Goal: Task Accomplishment & Management: Use online tool/utility

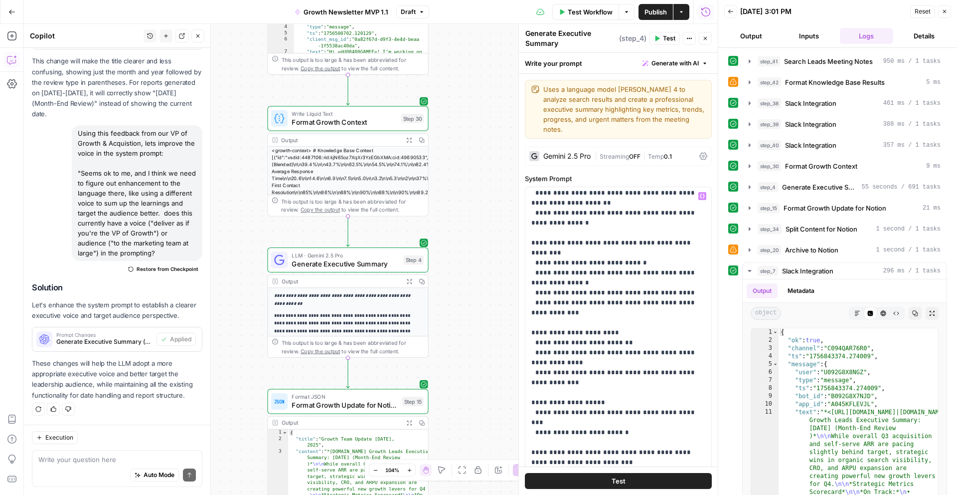
scroll to position [3181, 0]
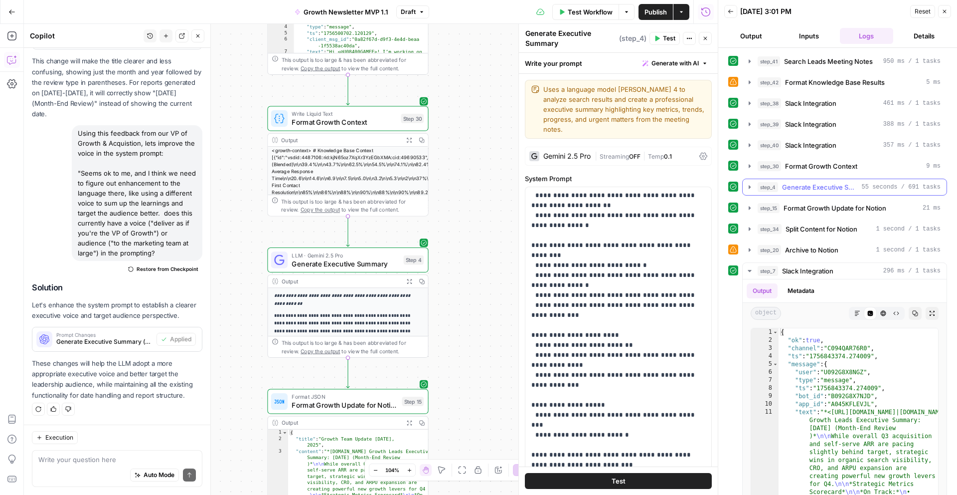
click at [816, 184] on span "Generate Executive Summary" at bounding box center [820, 187] width 76 height 10
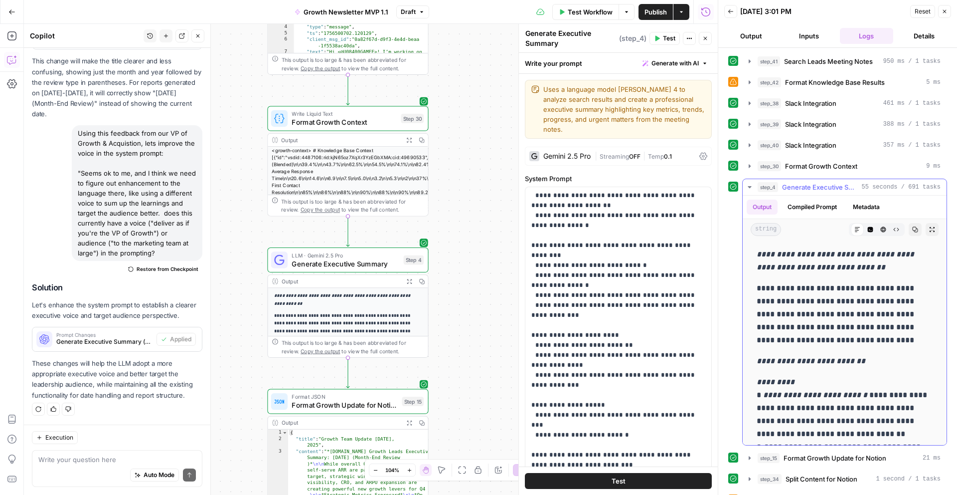
click at [883, 267] on p "**********" at bounding box center [845, 261] width 176 height 26
drag, startPoint x: 701, startPoint y: 285, endPoint x: 530, endPoint y: 209, distance: 186.8
click at [530, 209] on div "**********" at bounding box center [618, 390] width 186 height 406
copy p "**********"
drag, startPoint x: 886, startPoint y: 271, endPoint x: 757, endPoint y: 256, distance: 129.9
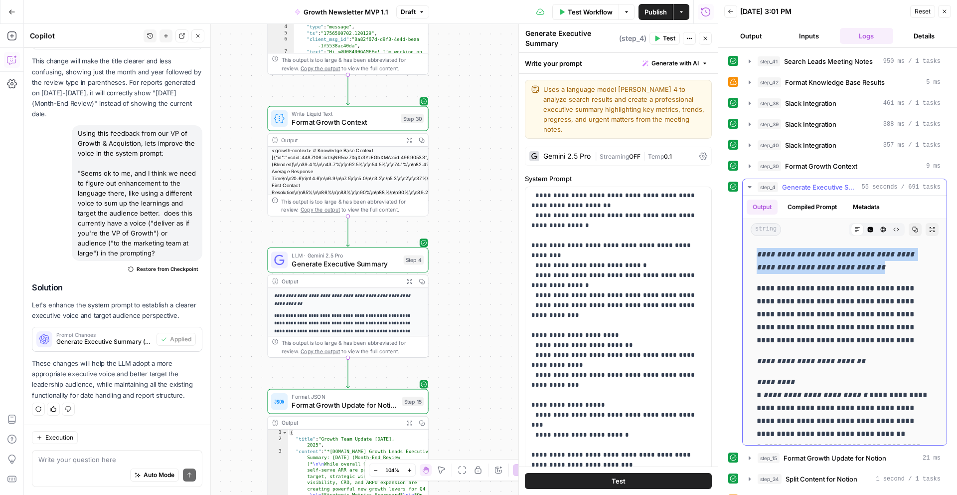
click at [757, 256] on p "**********" at bounding box center [845, 261] width 176 height 26
copy em "**********"
drag, startPoint x: 698, startPoint y: 284, endPoint x: 529, endPoint y: 208, distance: 185.2
click at [529, 208] on div "**********" at bounding box center [618, 390] width 186 height 406
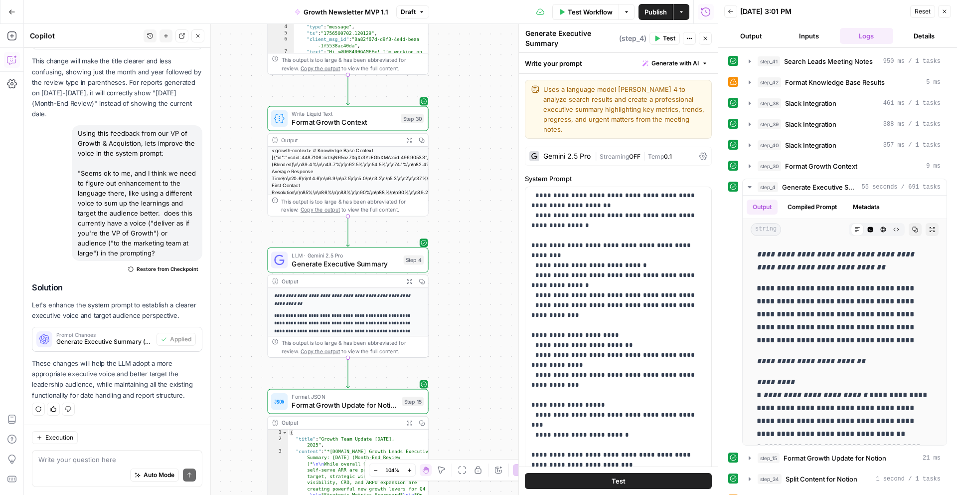
click at [608, 174] on label "System Prompt" at bounding box center [618, 179] width 187 height 10
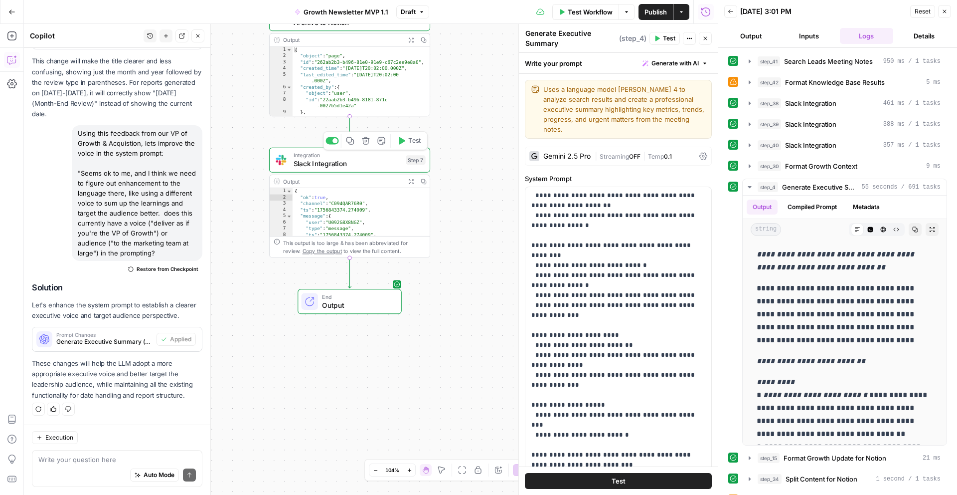
click at [376, 162] on span "Slack Integration" at bounding box center [348, 164] width 108 height 10
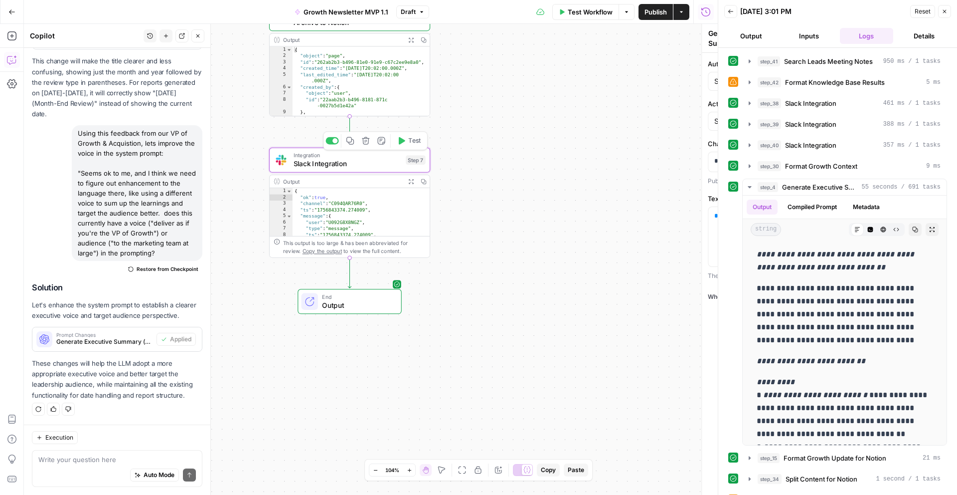
type textarea "Slack Integration"
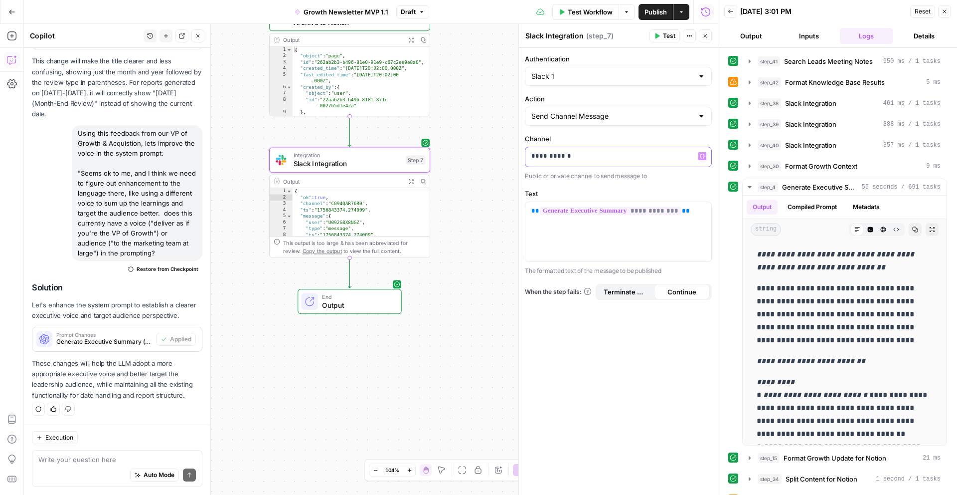
click at [571, 160] on p "**********" at bounding box center [618, 156] width 174 height 10
click at [499, 176] on div "Workflow Set Inputs Inputs Search Knowledge Base Search Leads Meeting Notes Ste…" at bounding box center [371, 259] width 694 height 471
click at [350, 142] on icon "button" at bounding box center [350, 141] width 8 height 8
click at [383, 264] on div "Workflow Set Inputs Inputs Search Knowledge Base Search Leads Meeting Notes Ste…" at bounding box center [371, 259] width 694 height 471
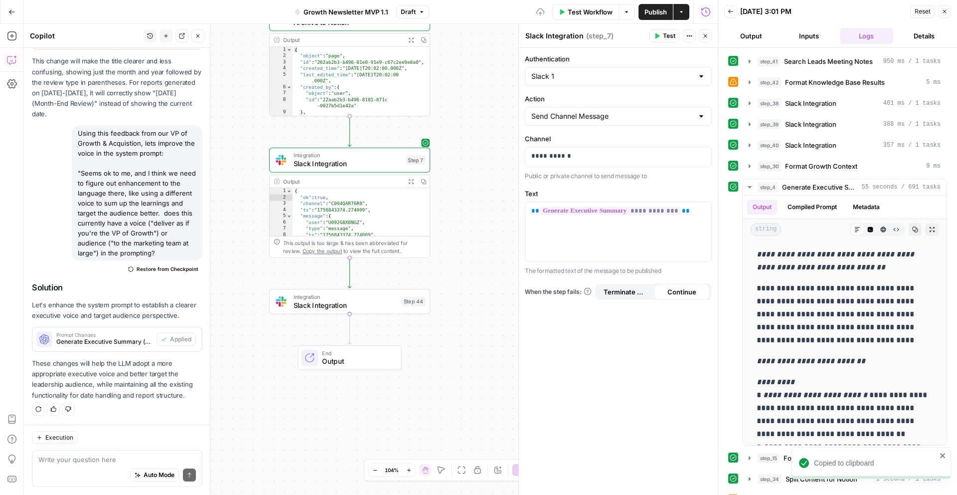
scroll to position [1082, 0]
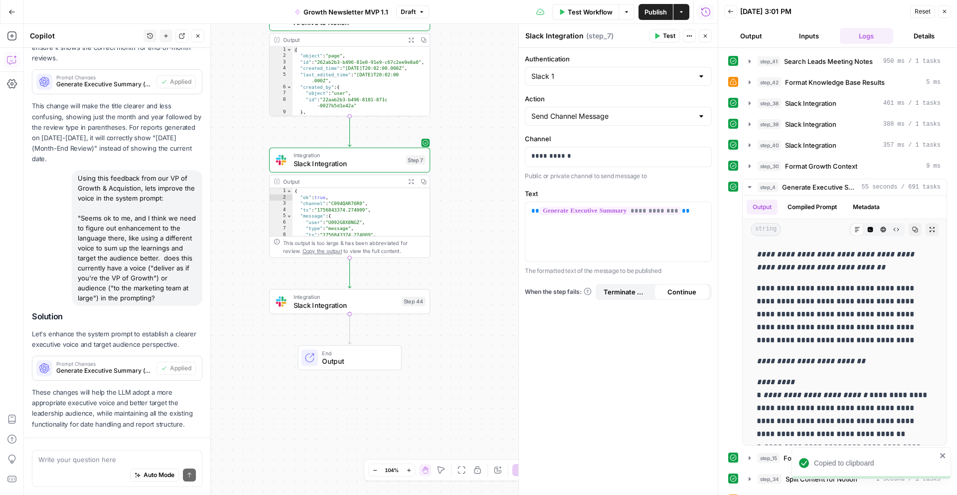
click at [362, 305] on span "Slack Integration" at bounding box center [346, 305] width 104 height 10
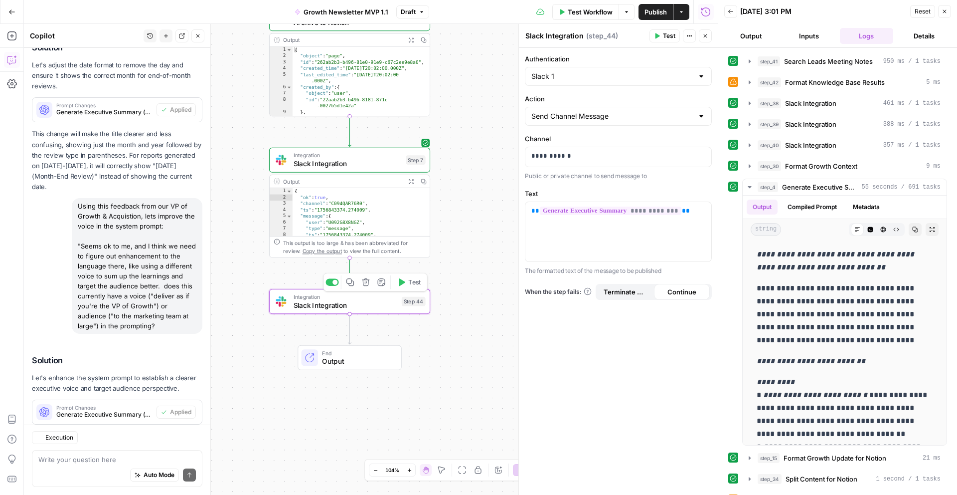
scroll to position [1175, 0]
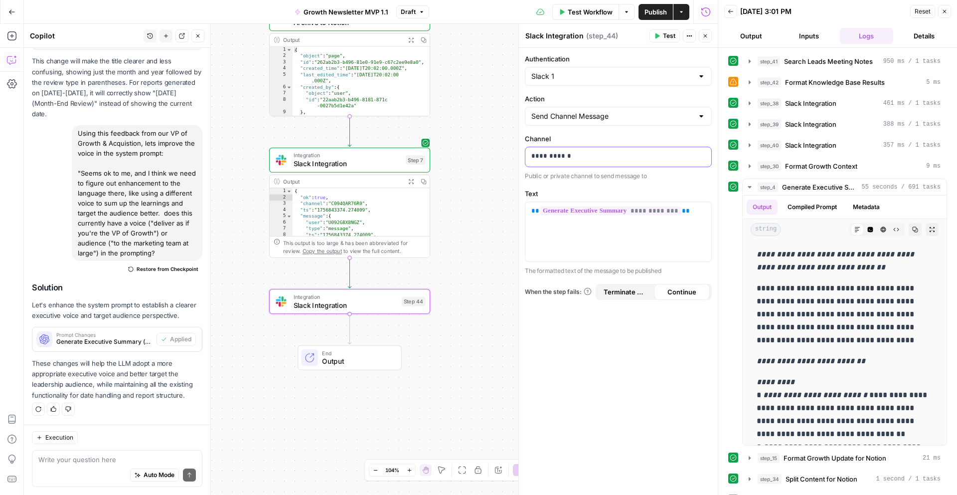
click at [580, 160] on p "**********" at bounding box center [618, 156] width 174 height 10
click at [394, 164] on span "Slack Integration" at bounding box center [348, 164] width 108 height 10
click at [592, 11] on span "Test Workflow" at bounding box center [590, 12] width 45 height 10
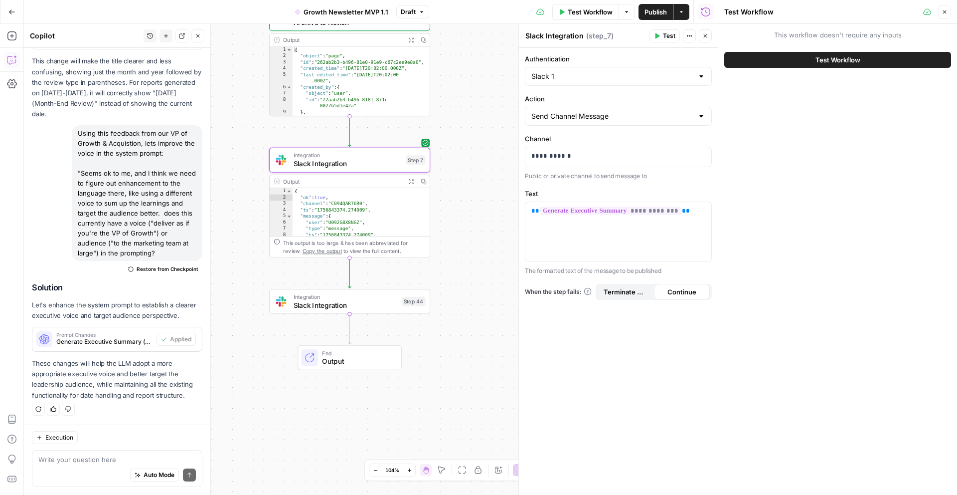
click at [797, 61] on button "Test Workflow" at bounding box center [837, 60] width 227 height 16
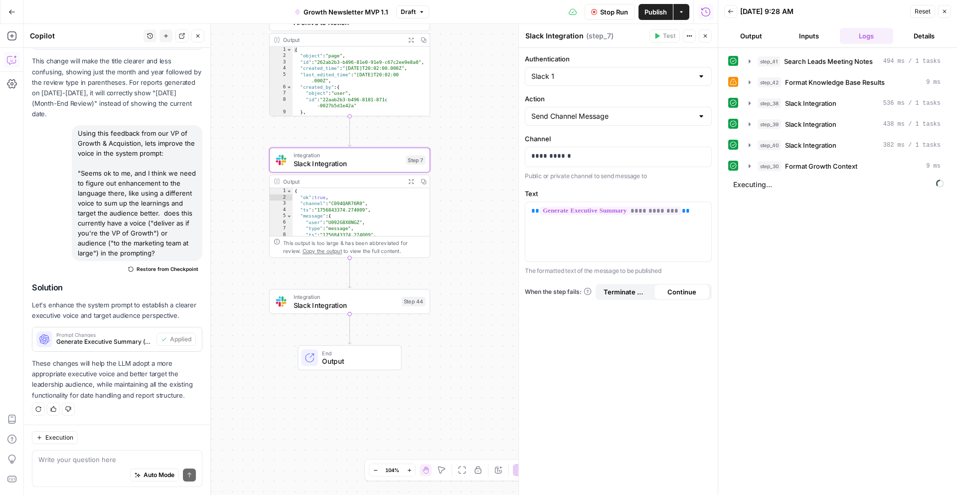
click at [446, 124] on div "Workflow Set Inputs Inputs Search Knowledge Base Search Leads Meeting Notes Ste…" at bounding box center [371, 259] width 694 height 471
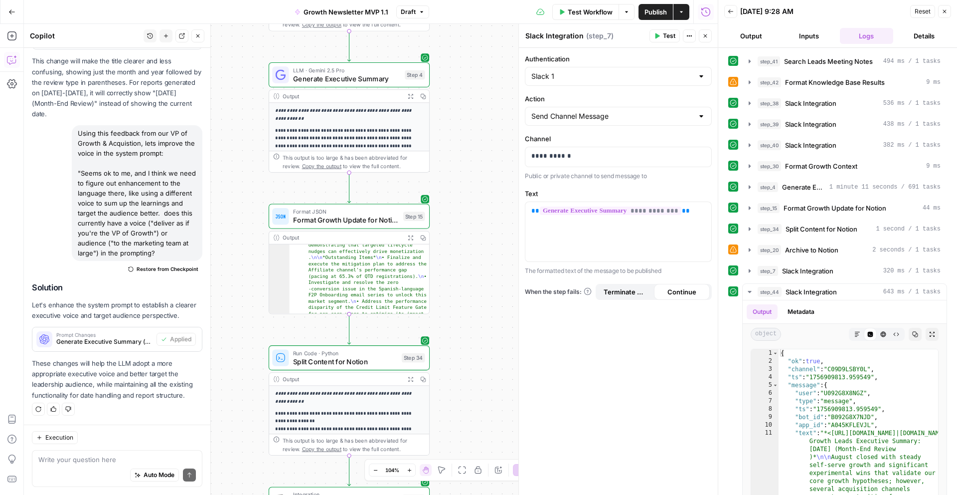
scroll to position [424, 0]
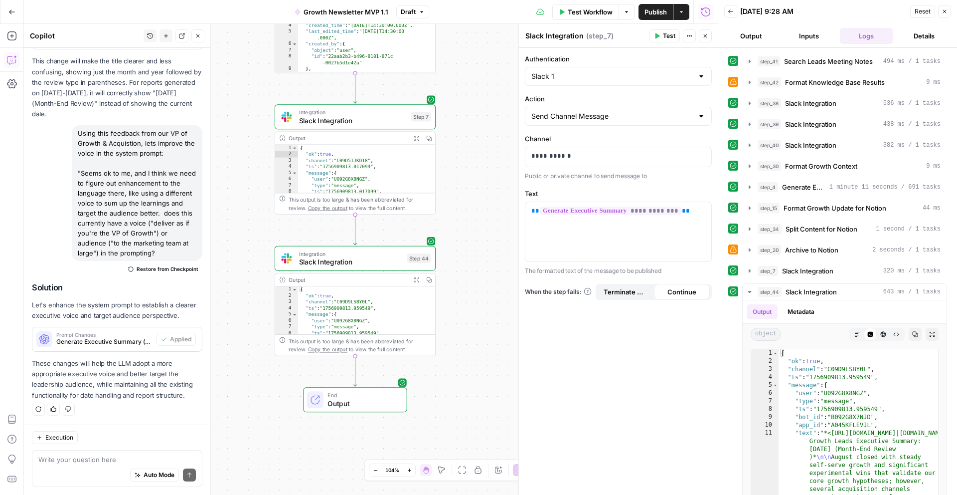
click at [400, 120] on span "Slack Integration" at bounding box center [353, 120] width 108 height 10
click at [554, 162] on div "**********" at bounding box center [618, 156] width 186 height 19
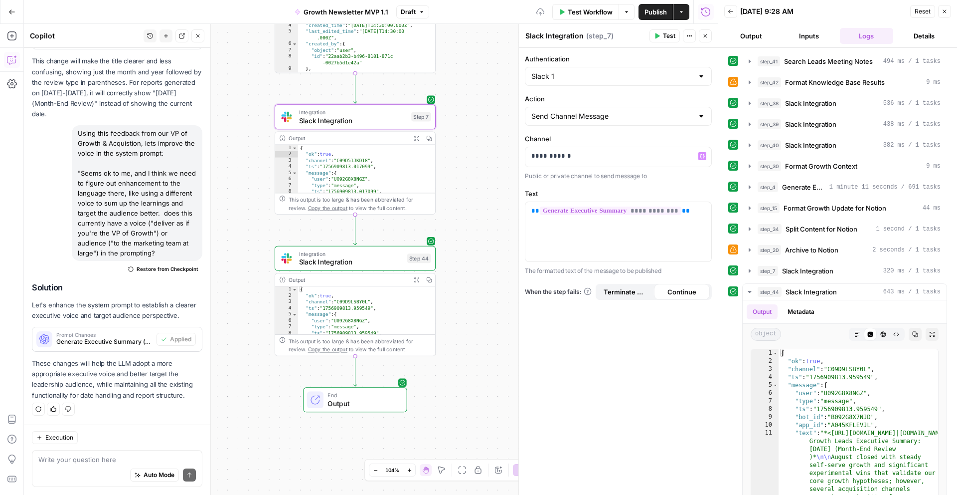
click at [498, 170] on div "Workflow Set Inputs Inputs Search Knowledge Base Search Leads Meeting Notes Ste…" at bounding box center [371, 259] width 694 height 471
click at [371, 239] on icon "button" at bounding box center [370, 238] width 7 height 7
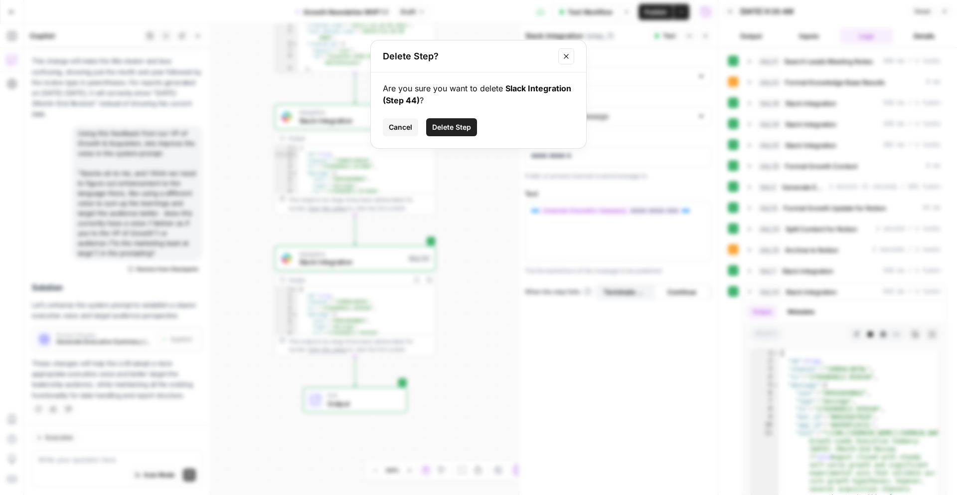
click at [453, 123] on span "Delete Step" at bounding box center [451, 127] width 39 height 10
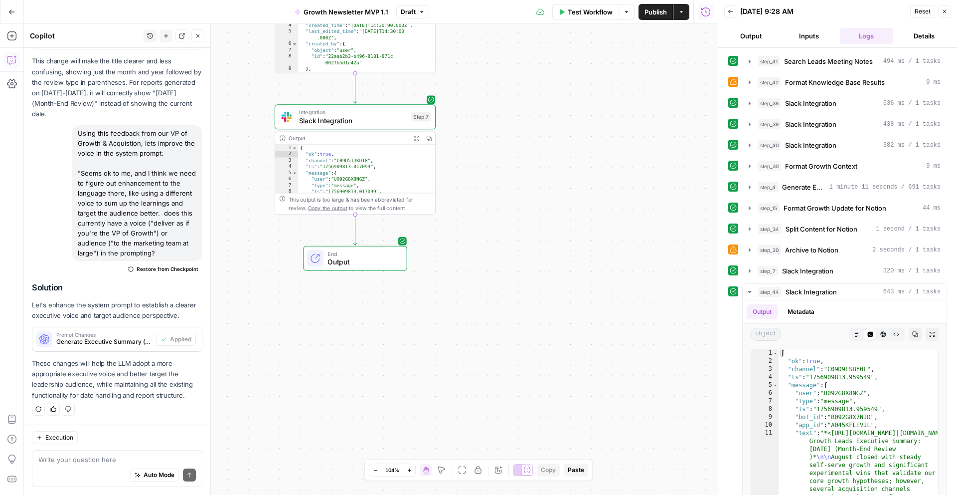
click at [392, 122] on span "Slack Integration" at bounding box center [353, 120] width 108 height 10
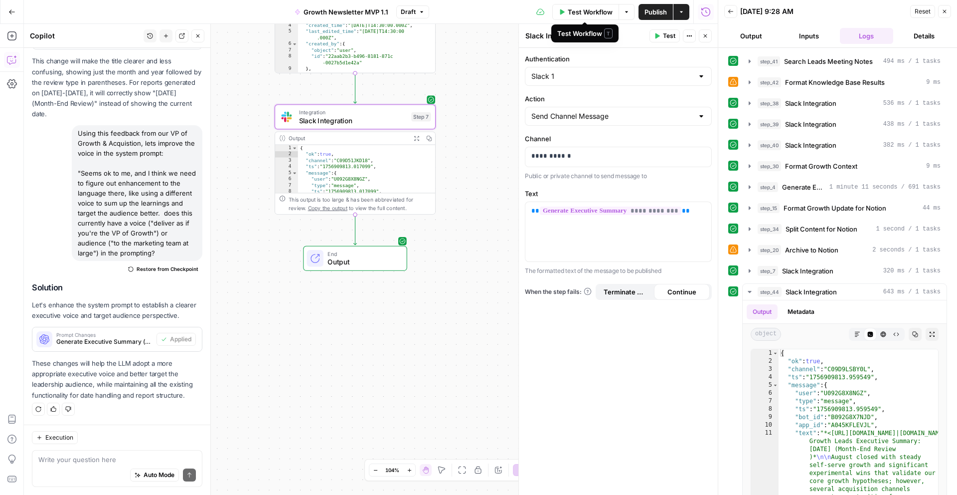
click at [590, 10] on span "Test Workflow" at bounding box center [590, 12] width 45 height 10
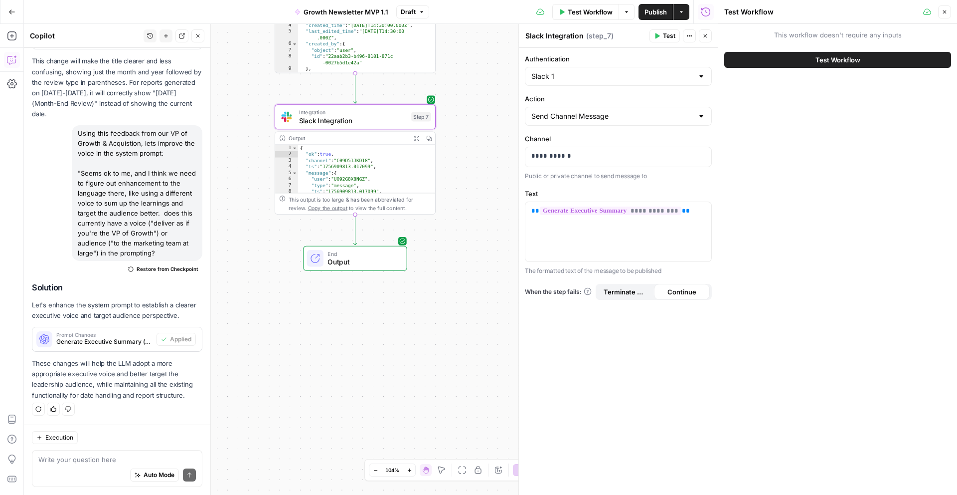
click at [805, 55] on button "Test Workflow" at bounding box center [837, 60] width 227 height 16
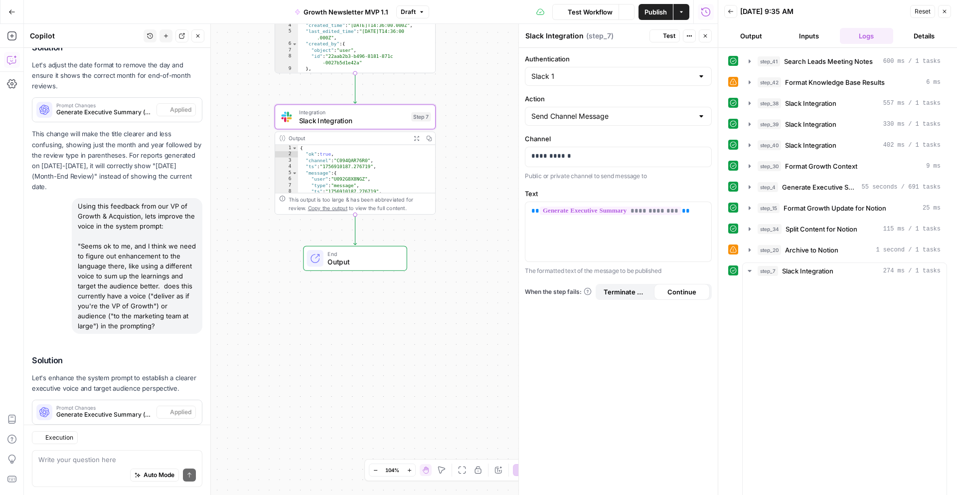
scroll to position [1175, 0]
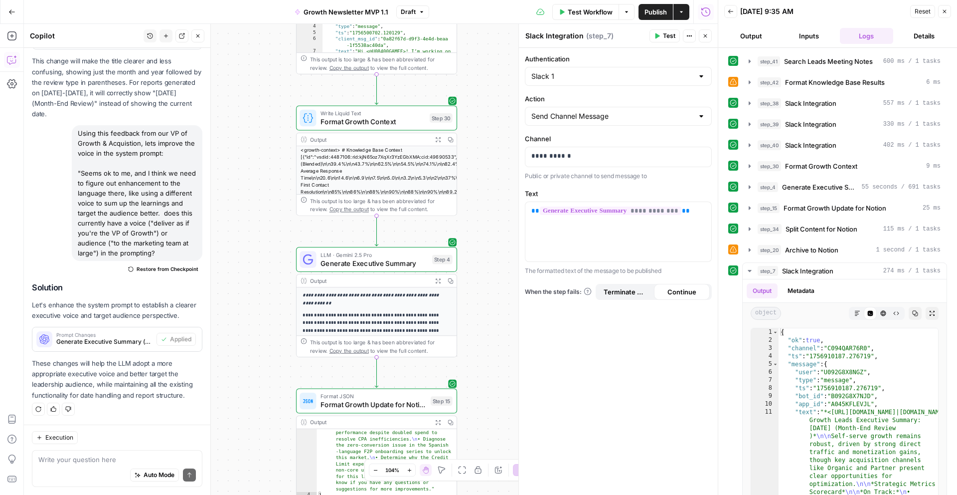
click at [92, 464] on div "Auto Mode Send" at bounding box center [117, 475] width 158 height 22
click at [178, 462] on textarea "For Month end reviews, I like how we started with" at bounding box center [117, 459] width 158 height 10
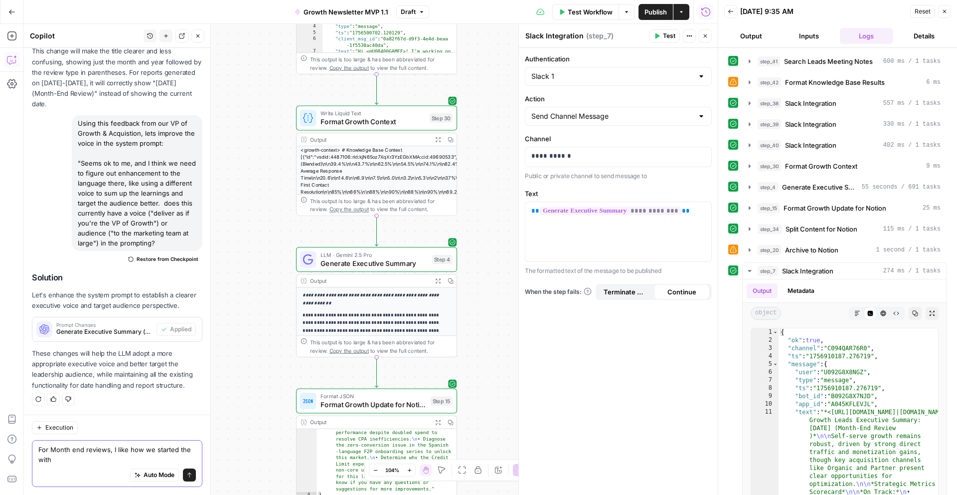
scroll to position [1185, 0]
click at [117, 460] on textarea "For Month end reviews, I like how we started the introduction with" at bounding box center [117, 454] width 158 height 20
paste textarea "August closed with steady self-serve growth and significant experimental wins t…"
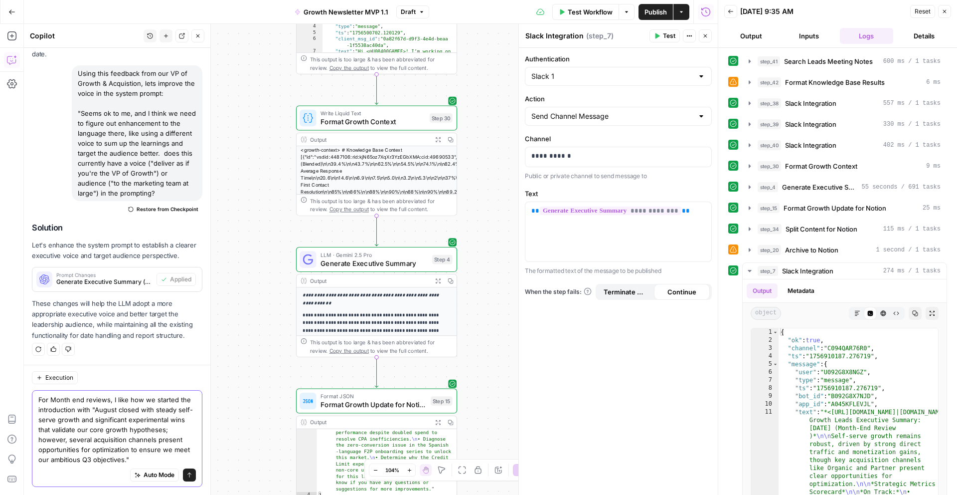
scroll to position [1245, 0]
click at [75, 469] on div "Auto Mode Send" at bounding box center [117, 475] width 158 height 22
click at [68, 464] on div "Auto Mode Send" at bounding box center [117, 475] width 158 height 22
click at [107, 446] on textarea "For Month end reviews, I like how we started the introduction with "August clos…" at bounding box center [117, 429] width 158 height 70
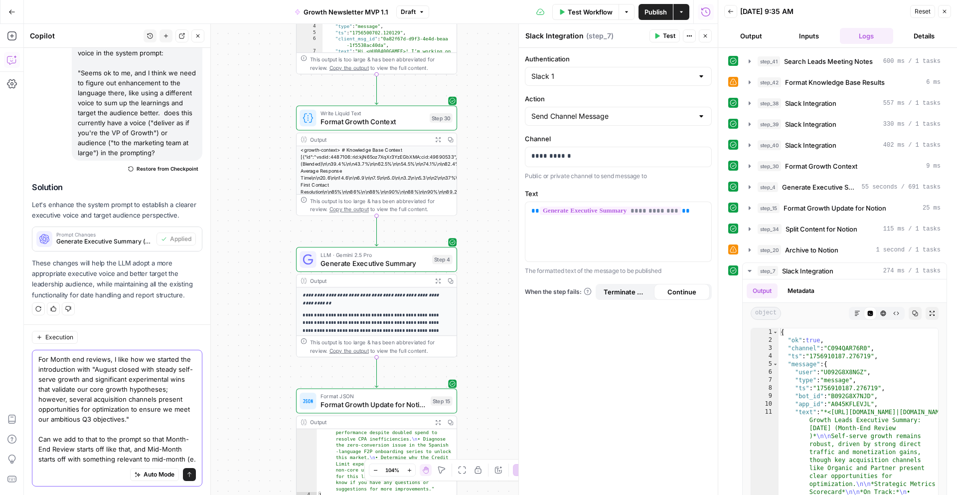
scroll to position [1285, 0]
type textarea "For Month end reviews, I like how we started the introduction with "August clos…"
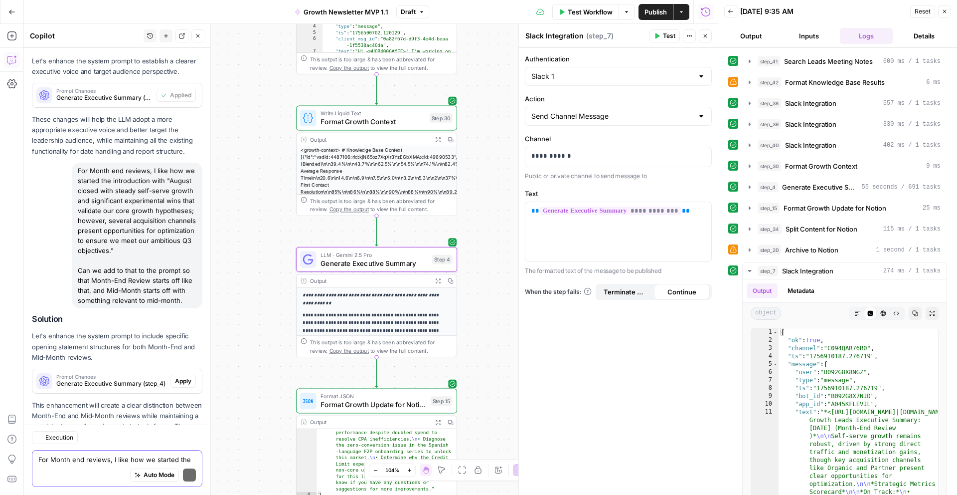
scroll to position [1492, 0]
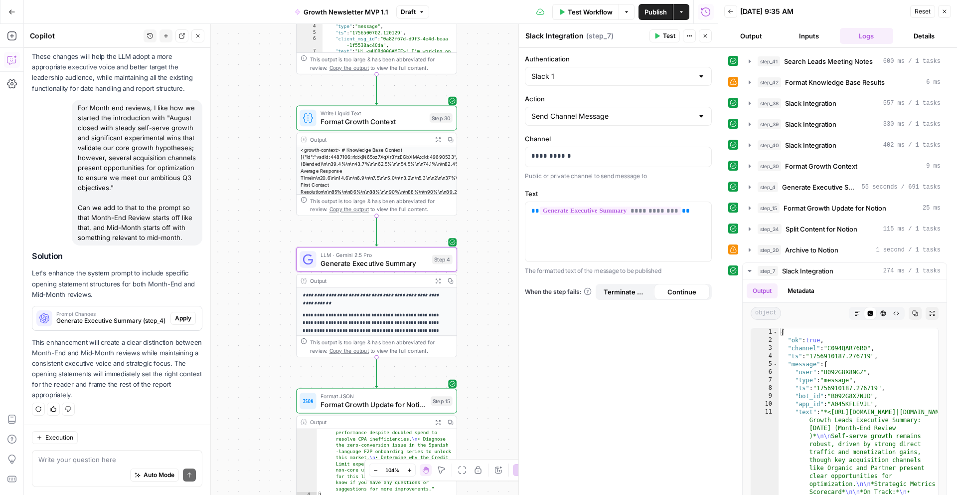
click at [190, 320] on span "Apply" at bounding box center [183, 318] width 16 height 9
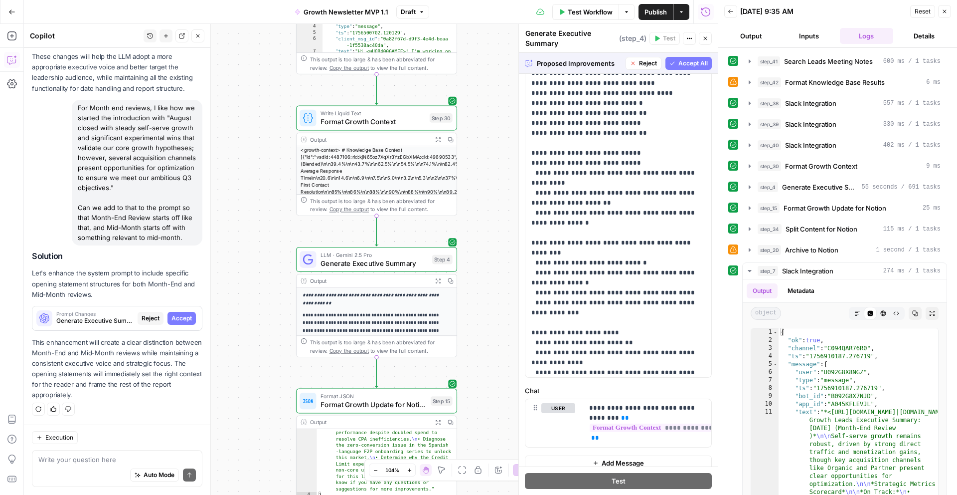
scroll to position [2983, 0]
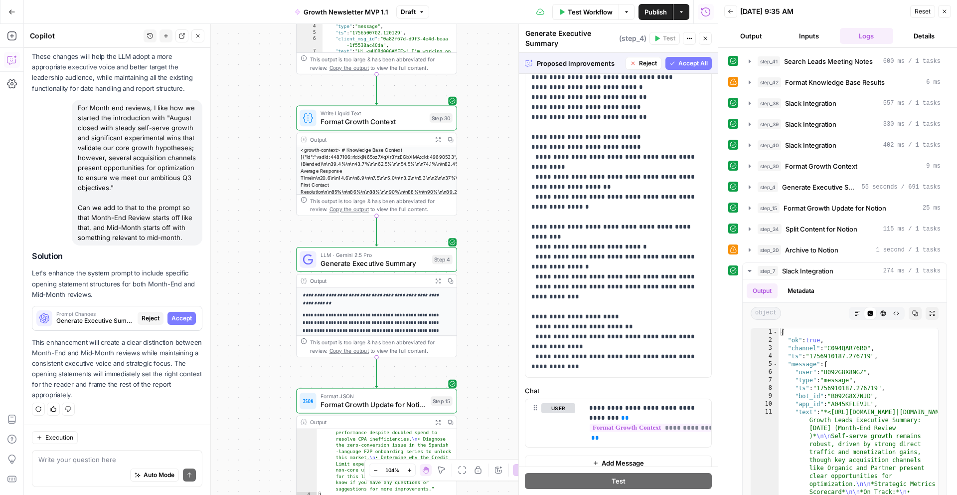
click at [691, 65] on span "Accept All" at bounding box center [693, 63] width 29 height 9
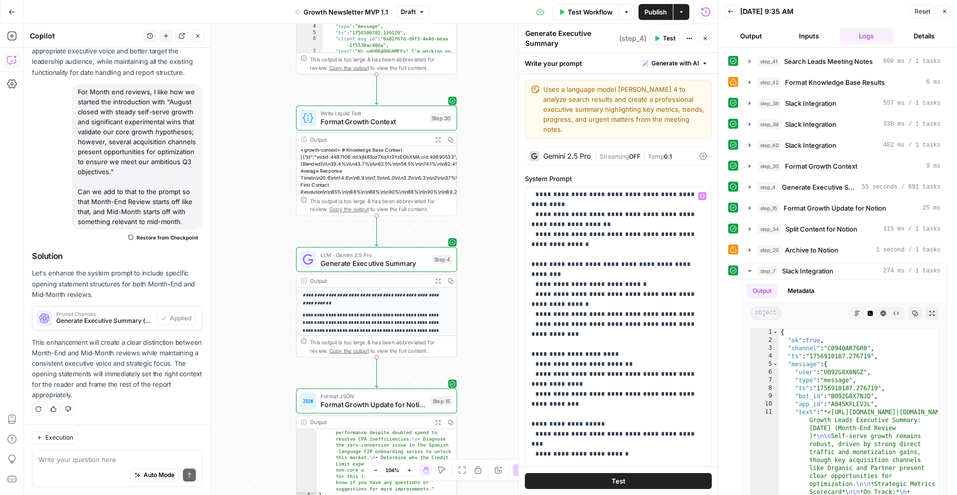
scroll to position [3172, 0]
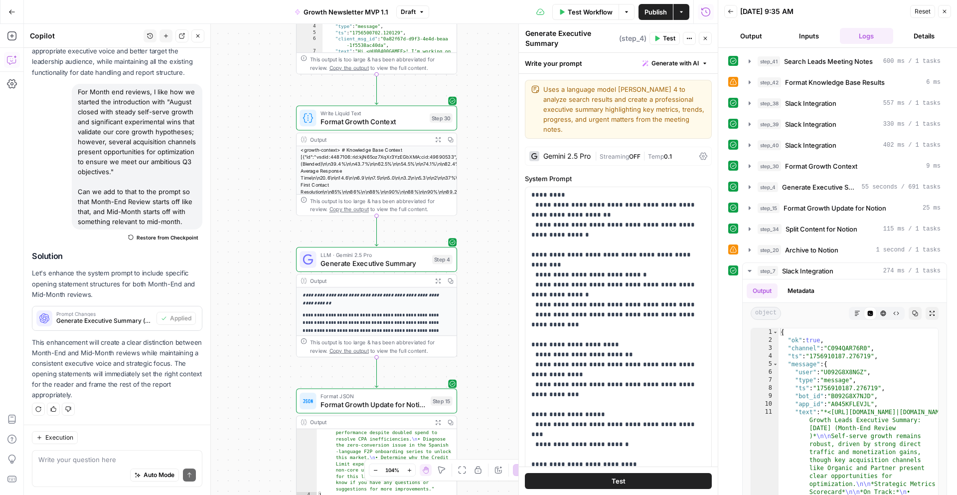
click at [634, 479] on button "Test" at bounding box center [618, 481] width 187 height 16
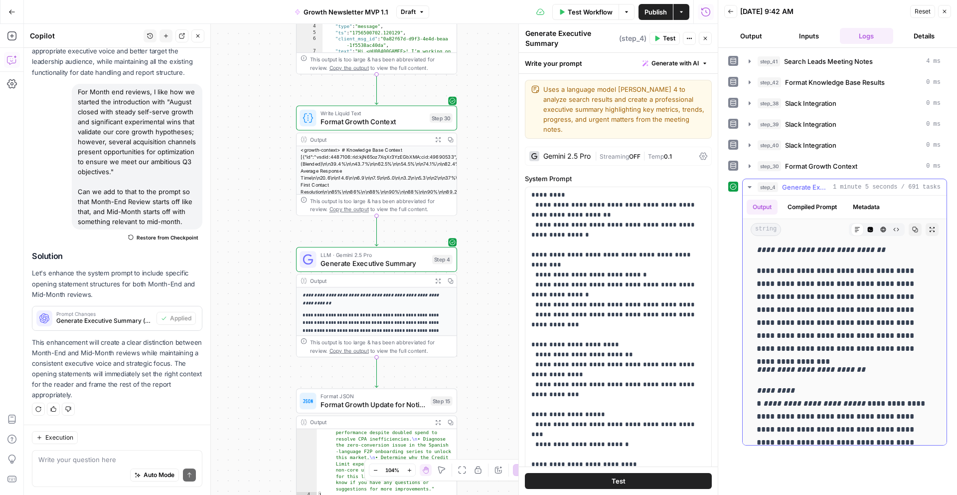
scroll to position [26, 0]
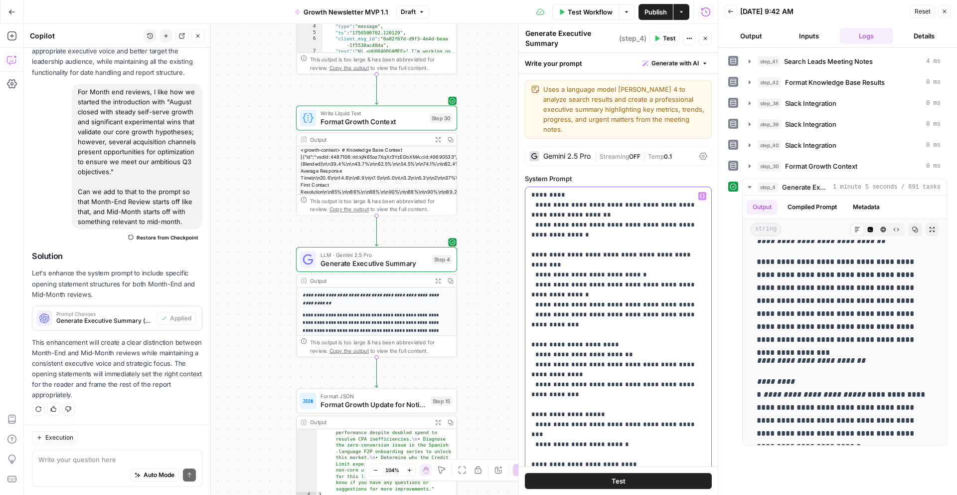
drag, startPoint x: 658, startPoint y: 263, endPoint x: 673, endPoint y: 283, distance: 24.9
drag, startPoint x: 533, startPoint y: 343, endPoint x: 652, endPoint y: 365, distance: 121.2
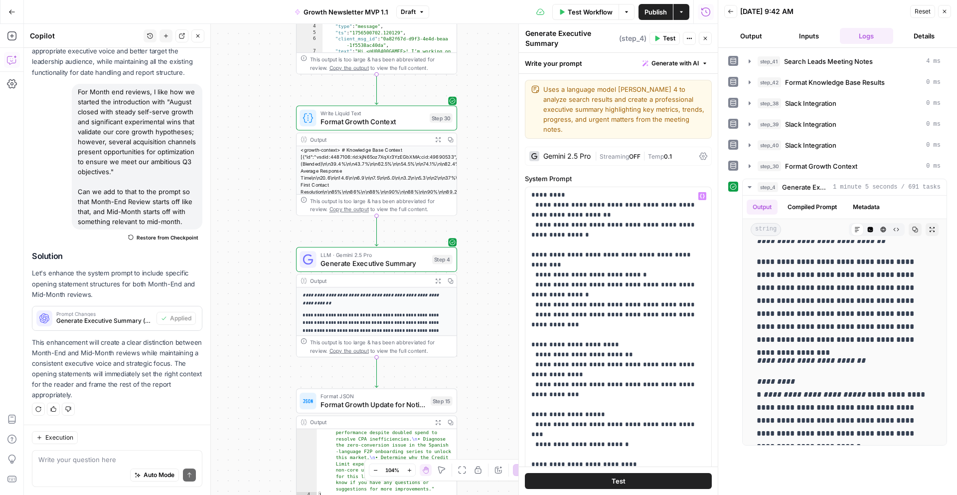
click at [630, 479] on button "Test" at bounding box center [618, 481] width 187 height 16
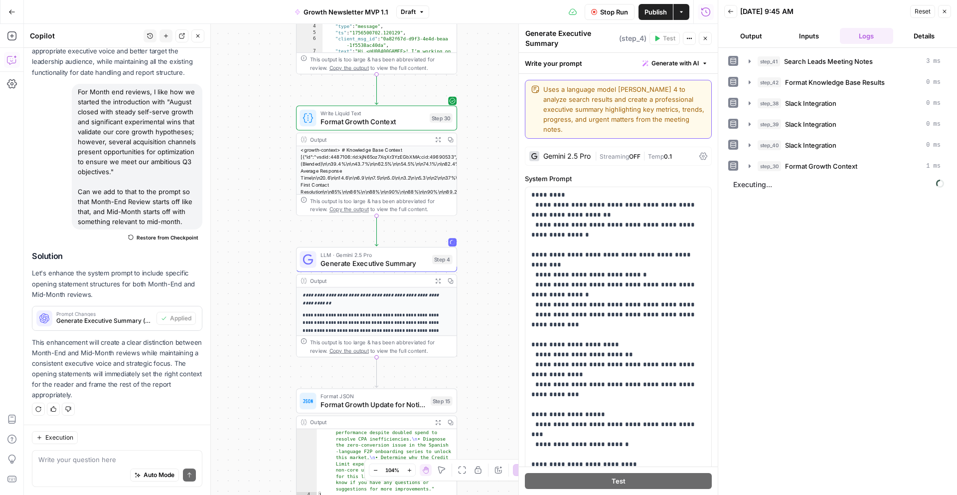
click at [653, 91] on textarea "Uses a language model [PERSON_NAME] 4 to analyze search results and create a pr…" at bounding box center [624, 109] width 162 height 50
drag, startPoint x: 663, startPoint y: 87, endPoint x: 619, endPoint y: 90, distance: 44.0
click at [619, 90] on textarea "Uses a language model [PERSON_NAME] 4 to analyze search results and create a pr…" at bounding box center [624, 109] width 162 height 50
drag, startPoint x: 667, startPoint y: 89, endPoint x: 566, endPoint y: 91, distance: 100.7
click at [566, 91] on textarea "Uses a language model [PERSON_NAME] 4 to analyze search results and create a pr…" at bounding box center [624, 109] width 162 height 50
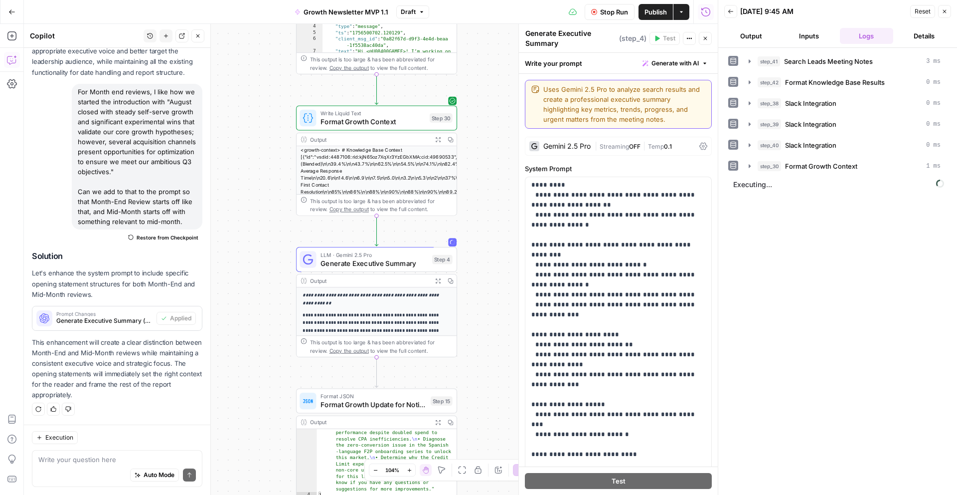
drag, startPoint x: 683, startPoint y: 90, endPoint x: 640, endPoint y: 89, distance: 42.9
click at [640, 89] on textarea "Uses Gemini 2.5 Pro to analyze search results and create a professional executi…" at bounding box center [624, 104] width 162 height 40
drag, startPoint x: 615, startPoint y: 118, endPoint x: 606, endPoint y: 118, distance: 9.5
click at [606, 118] on textarea "Uses Gemini 2.5 Pro to analyze knowledge base and create a professional executi…" at bounding box center [624, 104] width 162 height 40
type textarea "Uses Gemini 2.5 Pro to analyze knowledge base and create a professional executi…"
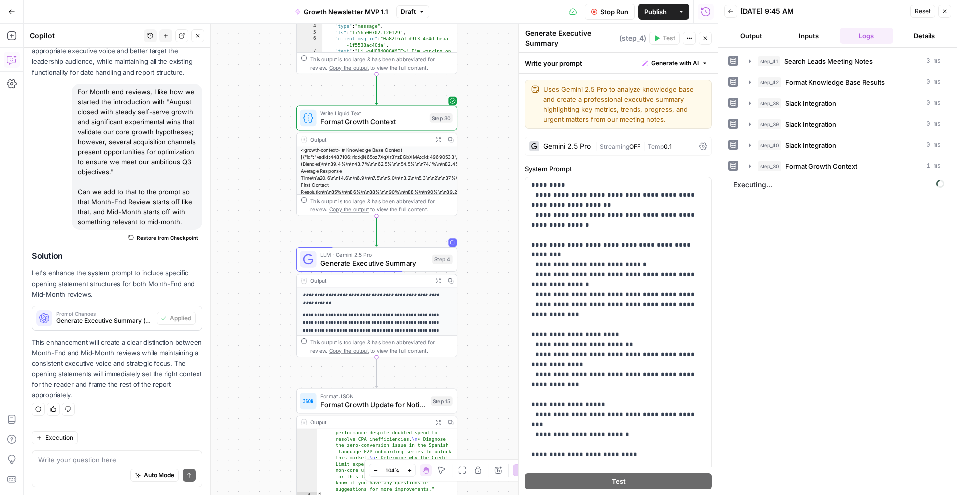
click at [612, 131] on div "**********" at bounding box center [618, 378] width 199 height 609
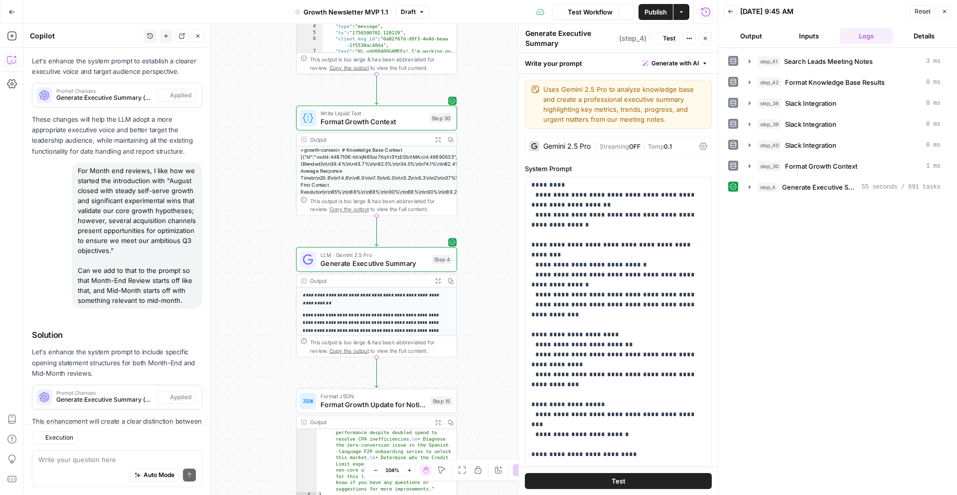
scroll to position [1508, 0]
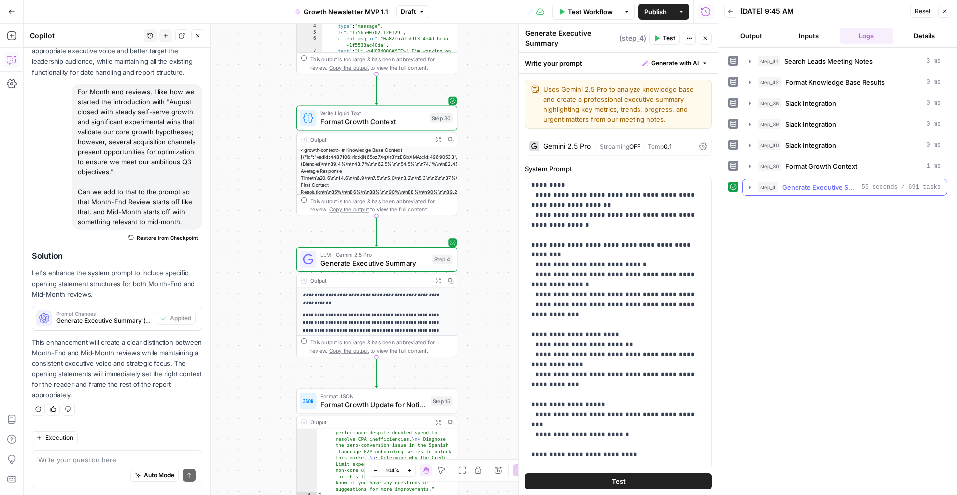
click at [752, 185] on icon "button" at bounding box center [750, 187] width 8 height 8
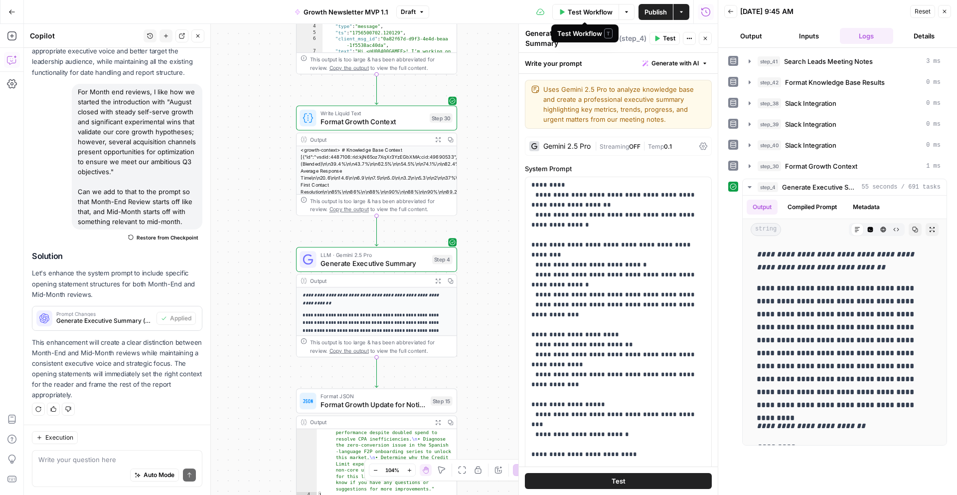
click at [597, 10] on span "Test Workflow" at bounding box center [590, 12] width 45 height 10
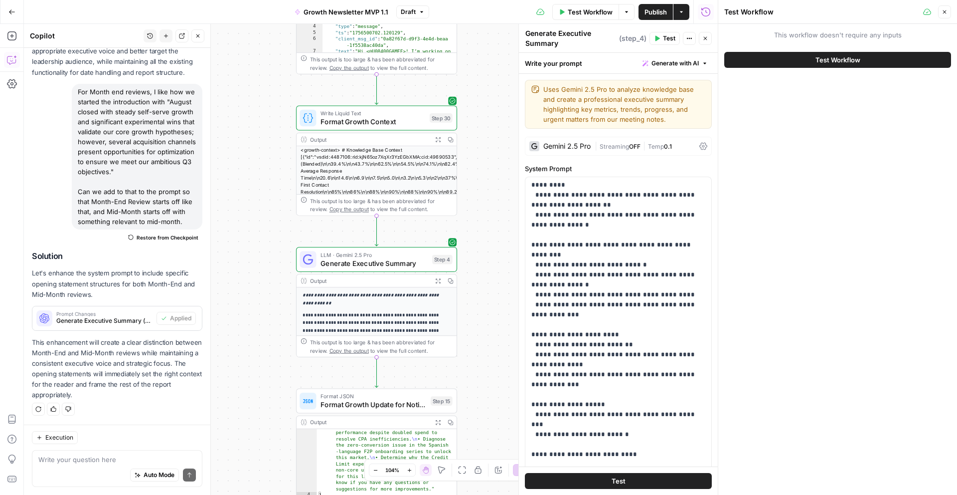
click at [816, 58] on span "Test Workflow" at bounding box center [838, 60] width 45 height 10
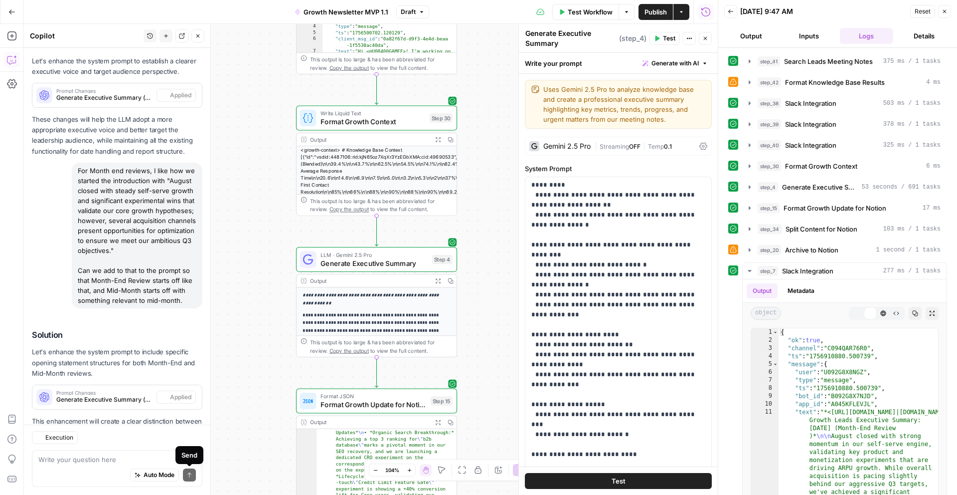
scroll to position [1508, 0]
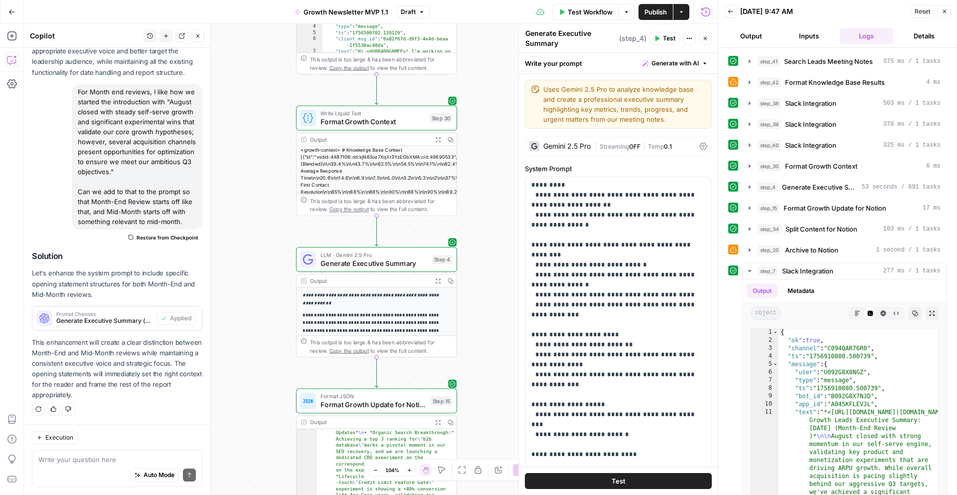
click at [484, 247] on div "Workflow Set Inputs Inputs Search Knowledge Base Search Leads Meeting Notes Ste…" at bounding box center [371, 259] width 694 height 471
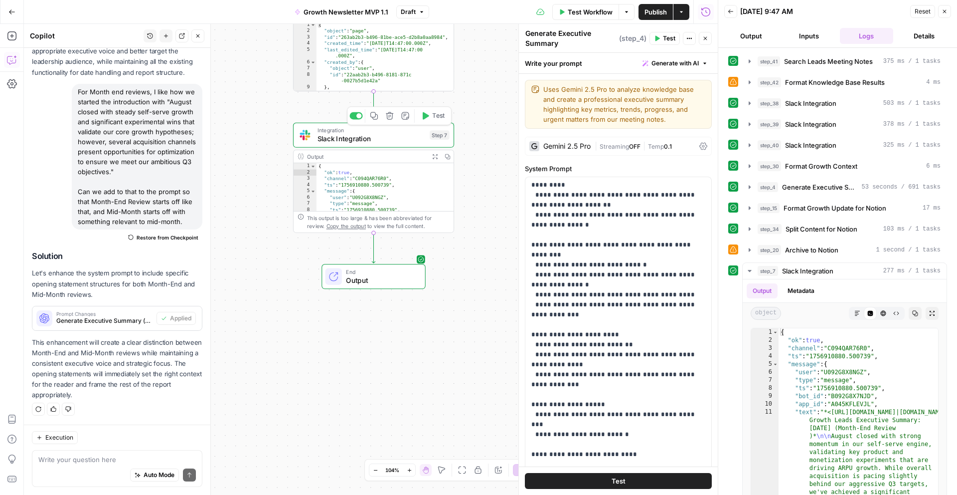
click at [404, 138] on span "Slack Integration" at bounding box center [372, 139] width 108 height 10
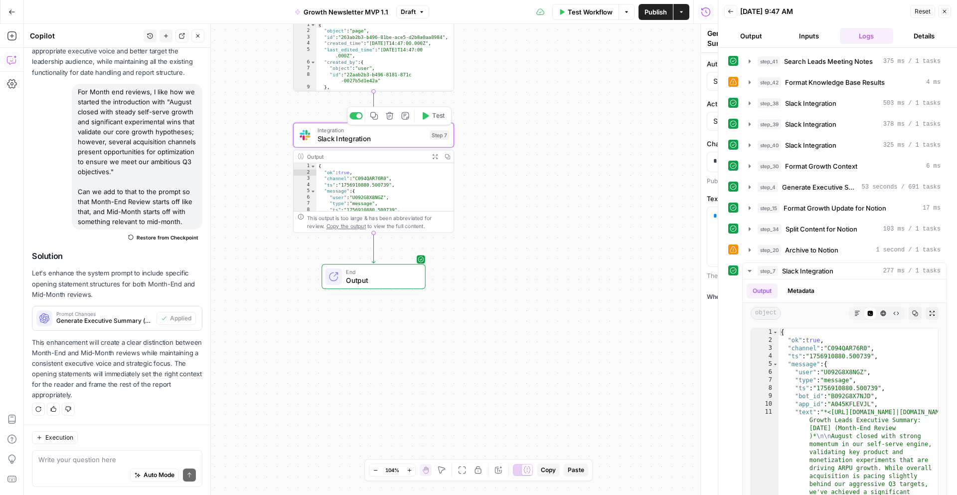
type textarea "Slack Integration"
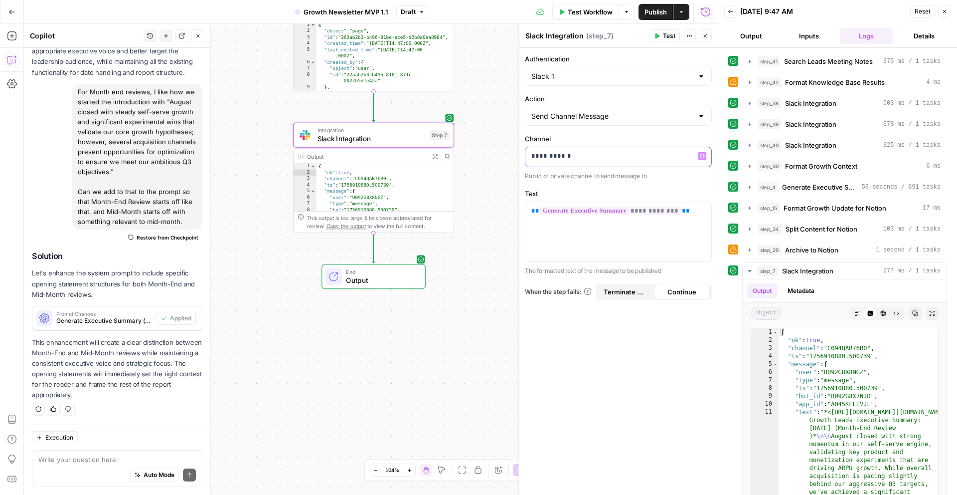
click at [567, 159] on p "**********" at bounding box center [618, 156] width 174 height 10
click at [364, 244] on div "Workflow Set Inputs Inputs Search Knowledge Base Search Leads Meeting Notes Ste…" at bounding box center [371, 259] width 694 height 471
click at [397, 279] on span "Slack Integration" at bounding box center [370, 280] width 105 height 10
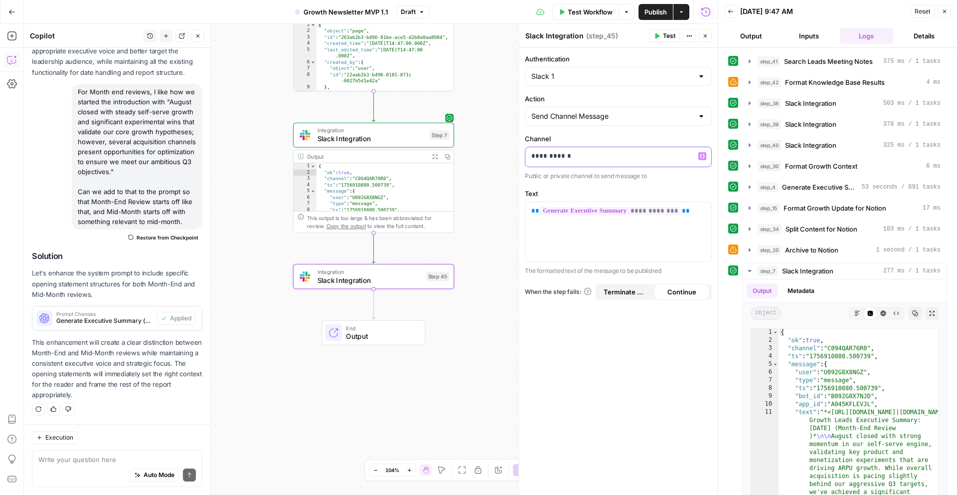
click at [543, 157] on p "**********" at bounding box center [618, 156] width 174 height 10
click at [502, 165] on div "Workflow Set Inputs Inputs Search Knowledge Base Search Leads Meeting Notes Ste…" at bounding box center [371, 259] width 694 height 471
click at [482, 145] on div "Workflow Set Inputs Inputs Search Knowledge Base Search Leads Meeting Notes Ste…" at bounding box center [371, 259] width 694 height 471
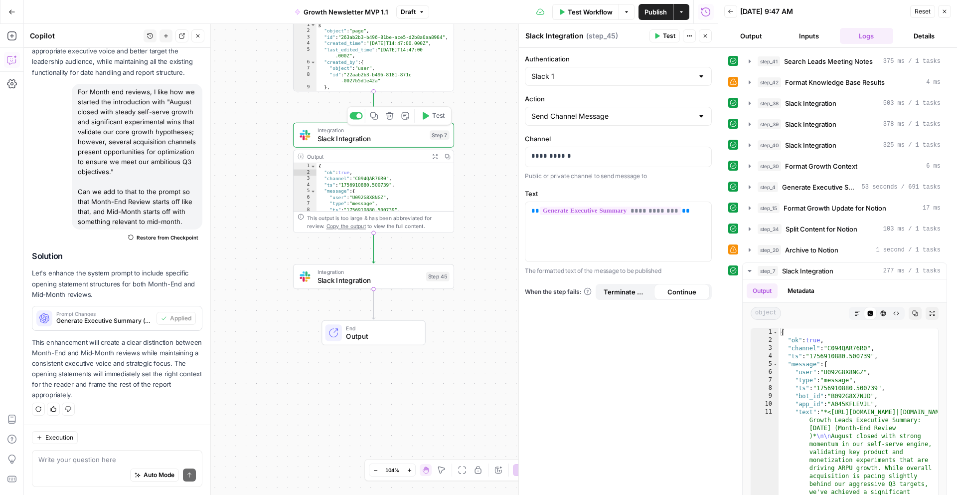
click at [396, 136] on span "Slack Integration" at bounding box center [372, 139] width 108 height 10
click at [377, 278] on span "Slack Integration" at bounding box center [370, 280] width 105 height 10
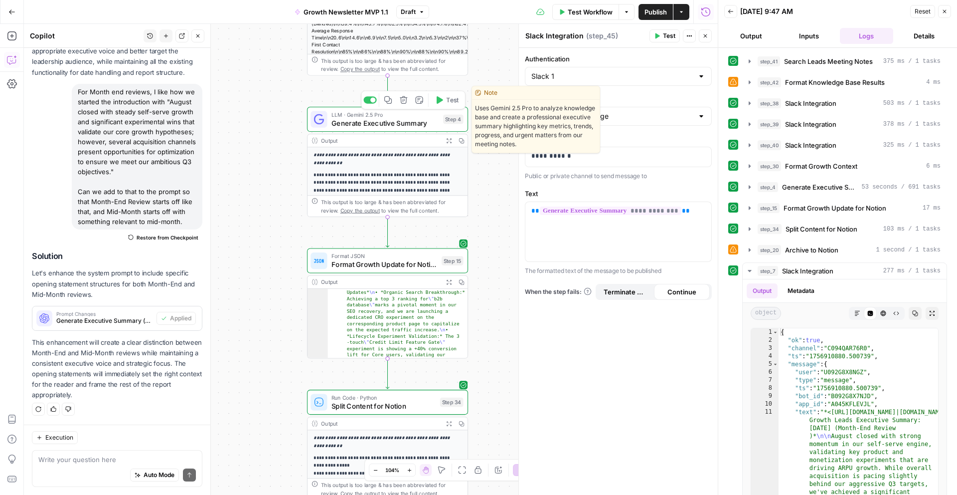
click at [404, 122] on span "Generate Executive Summary" at bounding box center [386, 123] width 108 height 10
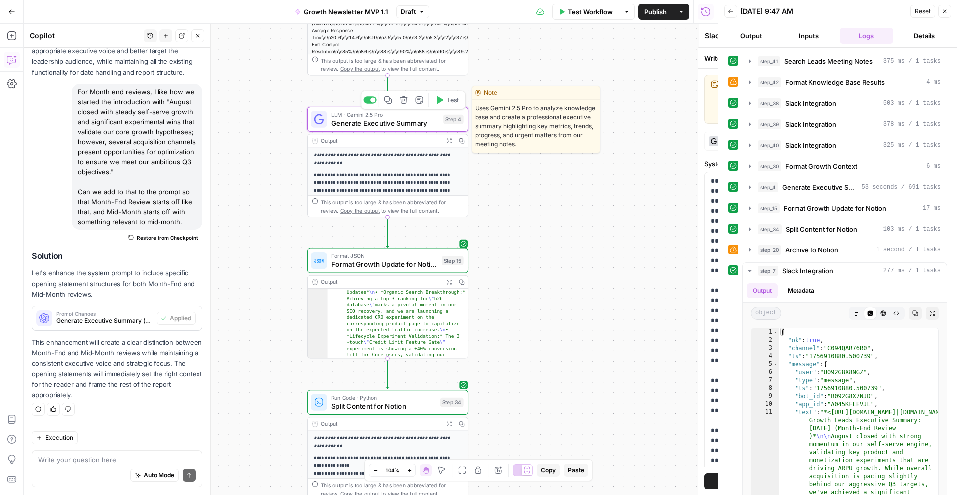
type textarea "Generate Executive Summary"
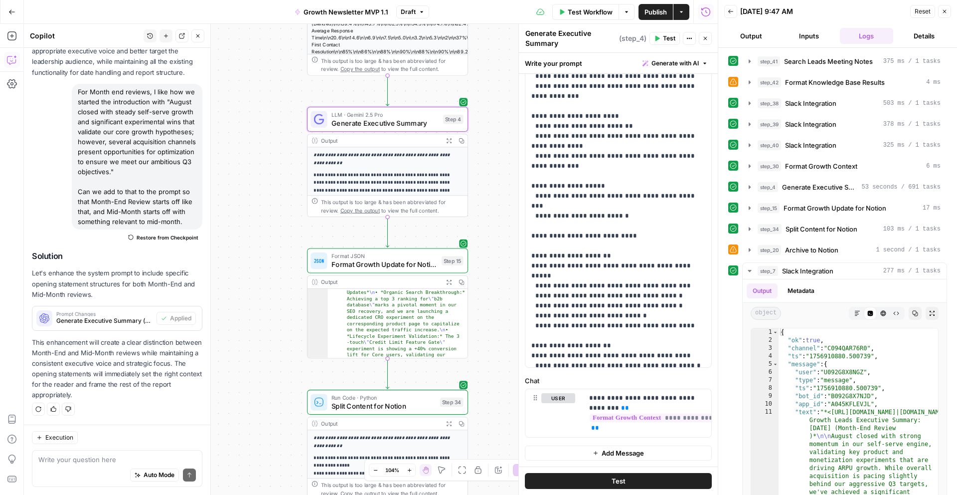
scroll to position [3167, 0]
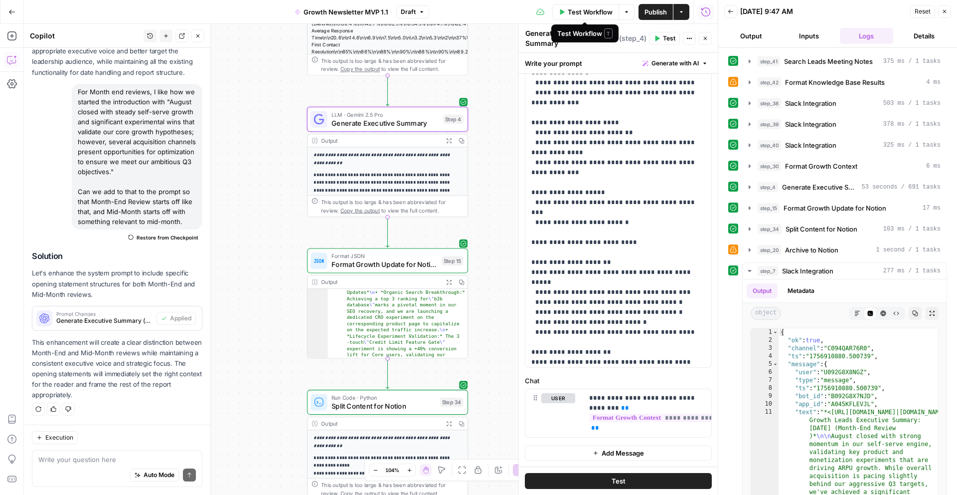
click at [576, 13] on span "Test Workflow" at bounding box center [590, 12] width 45 height 10
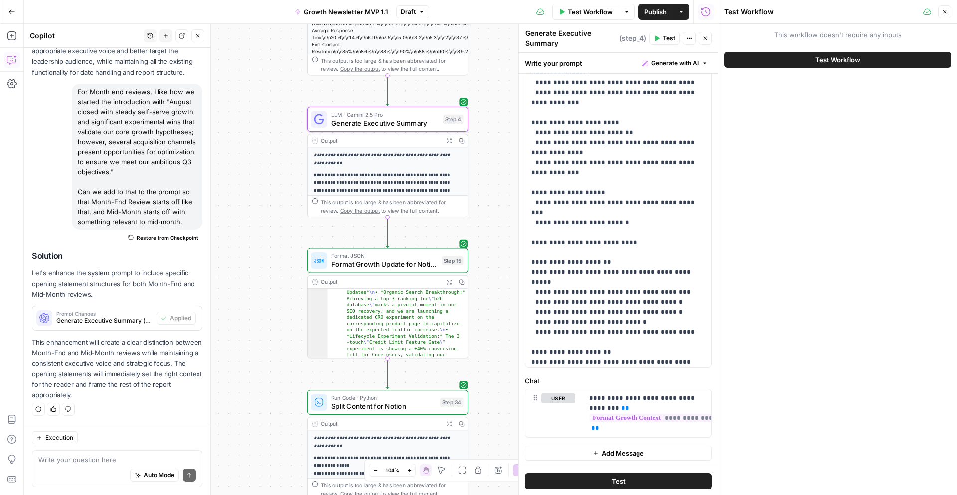
click at [799, 60] on button "Test Workflow" at bounding box center [837, 60] width 227 height 16
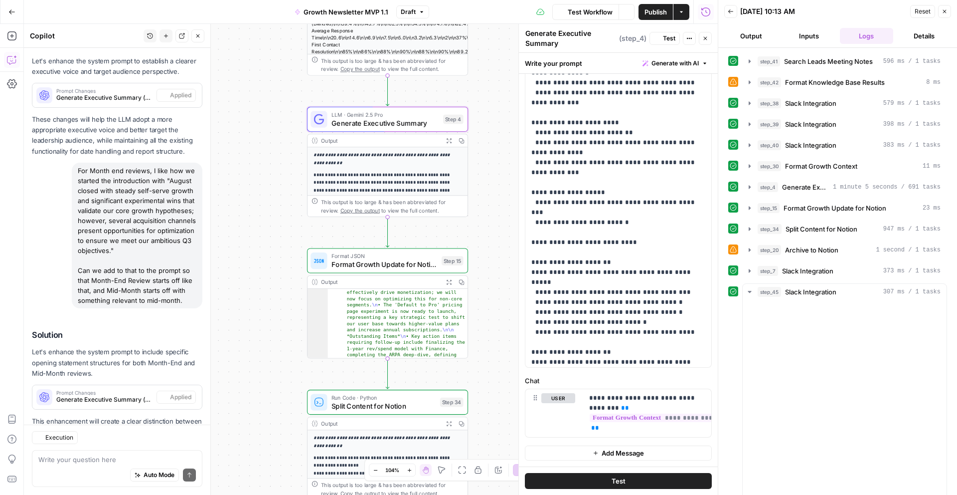
scroll to position [1508, 0]
